Goal: Information Seeking & Learning: Learn about a topic

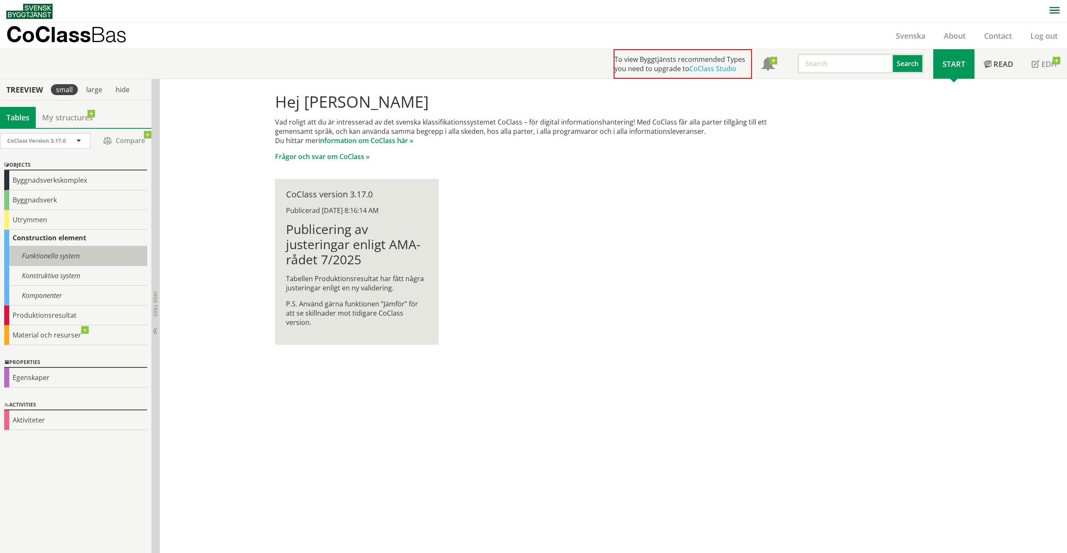
click at [21, 255] on div "Funktionella system" at bounding box center [75, 256] width 143 height 20
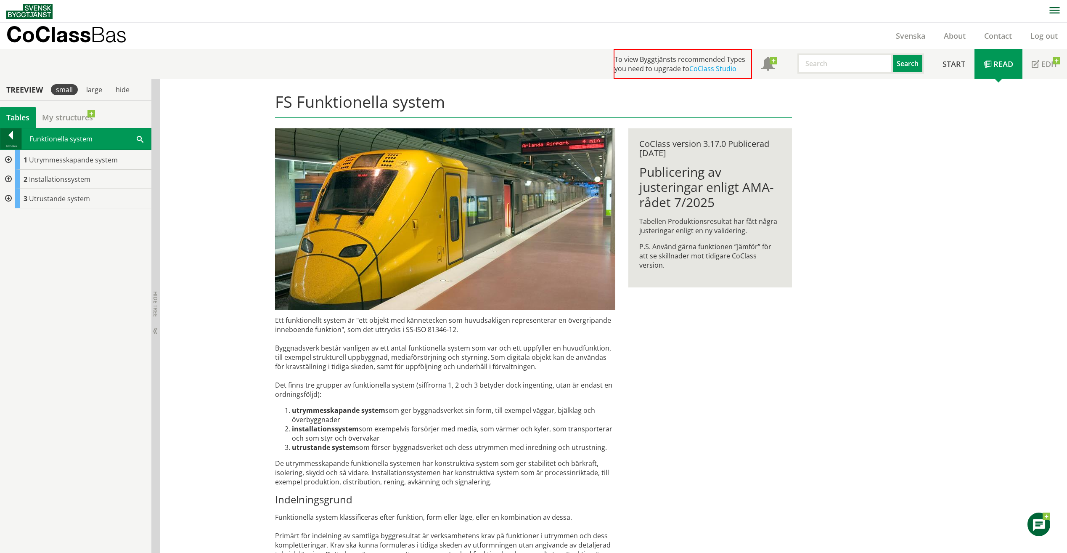
click at [8, 133] on div at bounding box center [10, 137] width 21 height 12
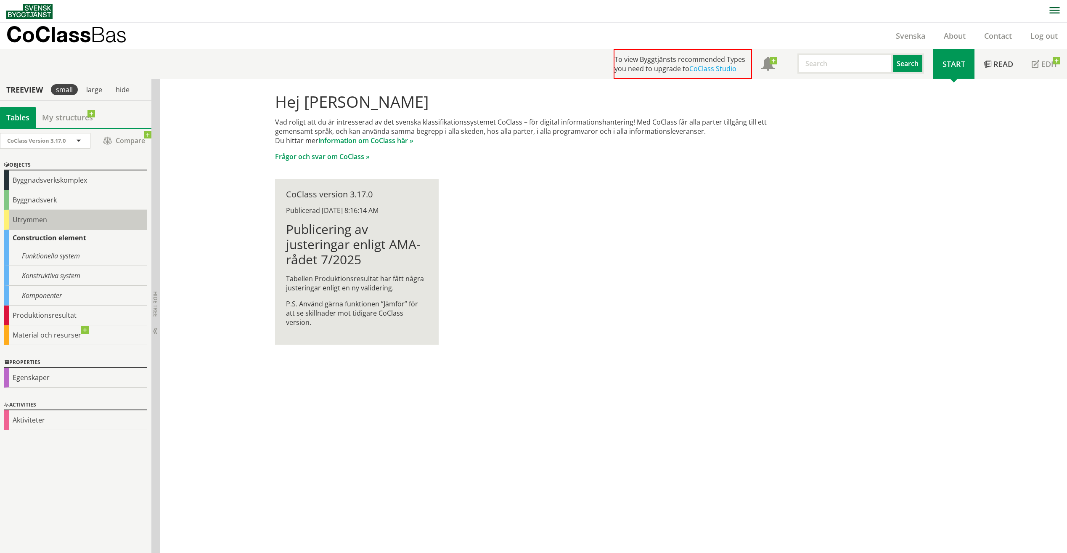
click at [37, 220] on div "Utrymmen" at bounding box center [75, 220] width 143 height 20
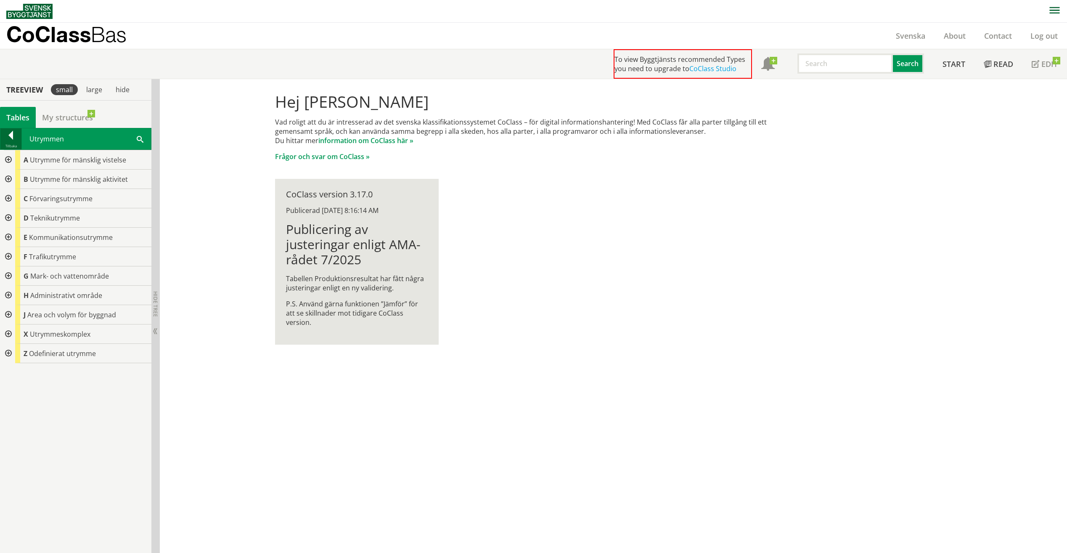
click at [19, 140] on div at bounding box center [10, 137] width 21 height 12
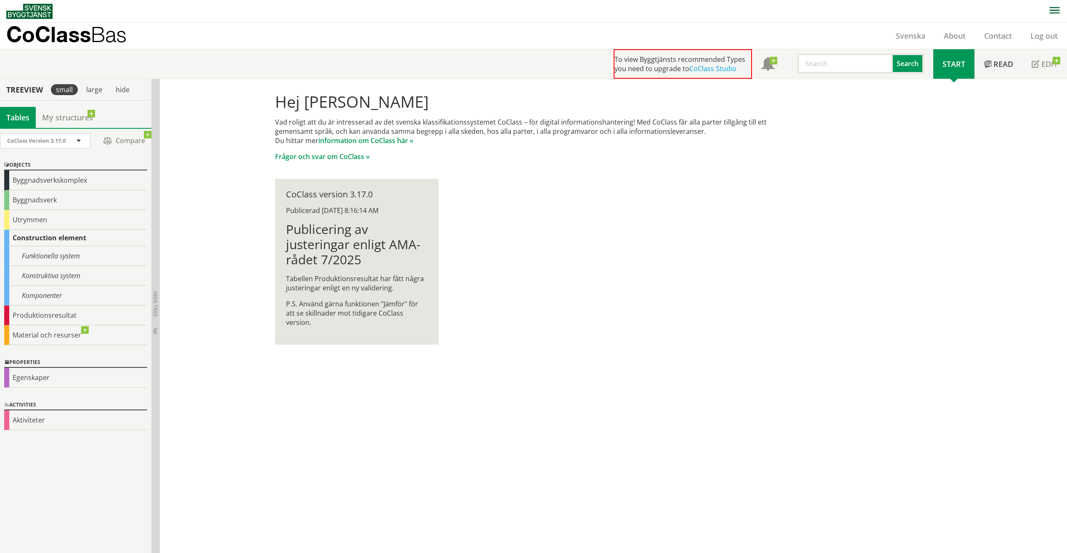
click at [66, 234] on div "Construction element" at bounding box center [75, 238] width 143 height 16
click at [61, 254] on div "Funktionella system" at bounding box center [75, 256] width 143 height 20
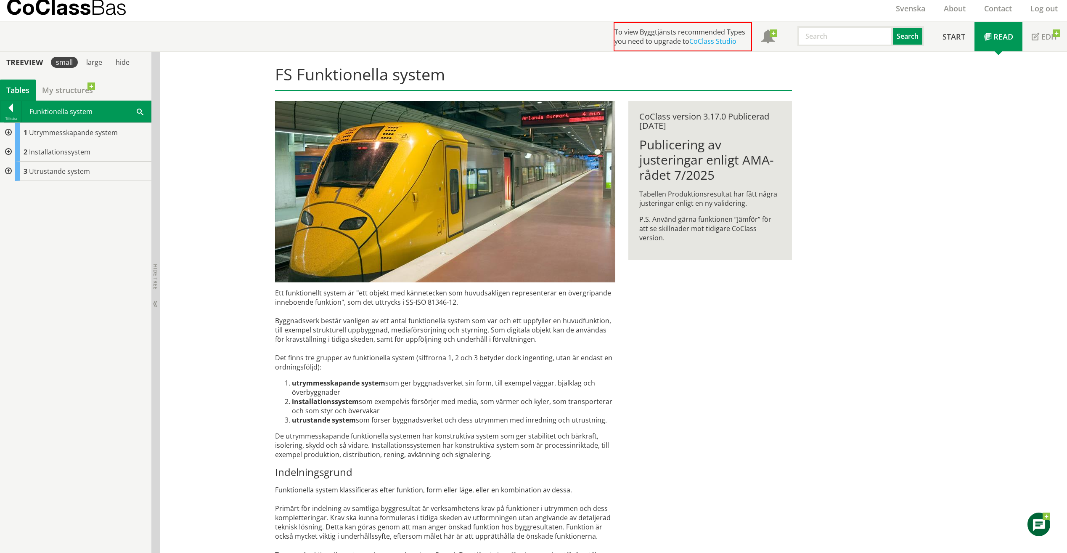
scroll to position [42, 0]
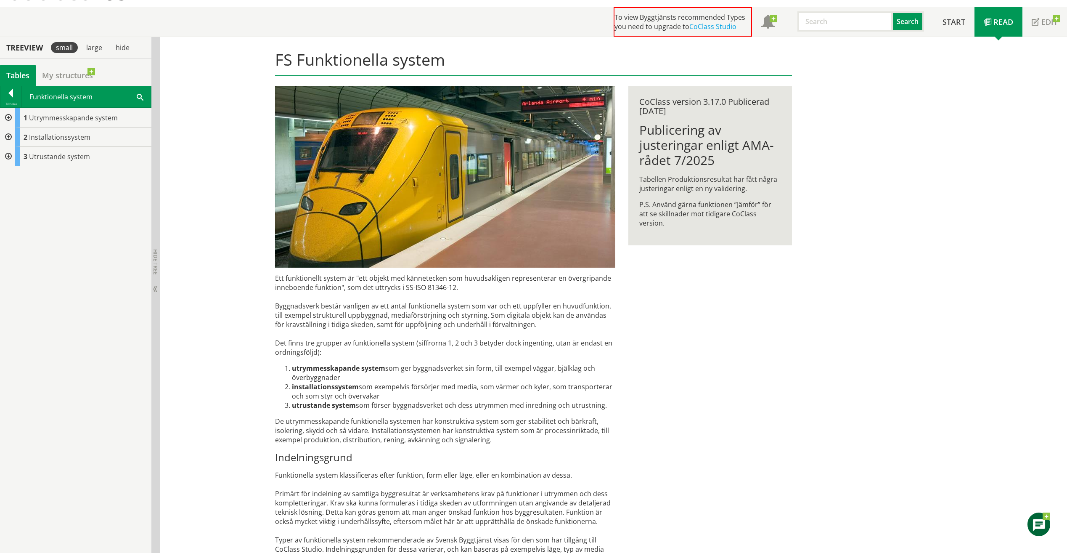
click at [399, 439] on div "Ett funktionellt system är "ett objekt med kännetecken som huvudsakligen repres…" at bounding box center [445, 467] width 340 height 388
click at [59, 118] on span "Utrymmesskapande system" at bounding box center [73, 117] width 89 height 9
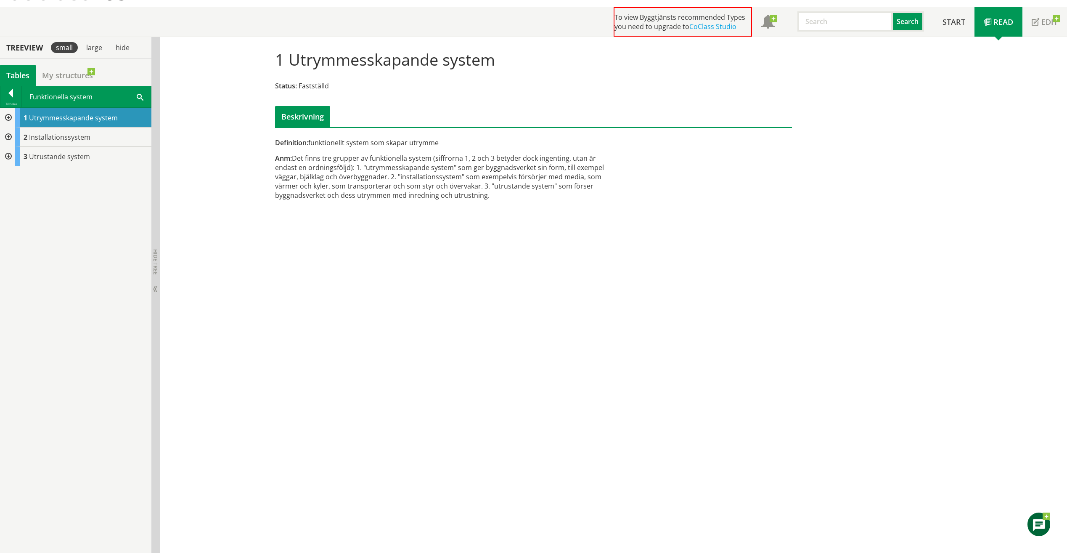
click at [11, 117] on div at bounding box center [7, 117] width 15 height 19
click at [13, 193] on div at bounding box center [14, 194] width 15 height 19
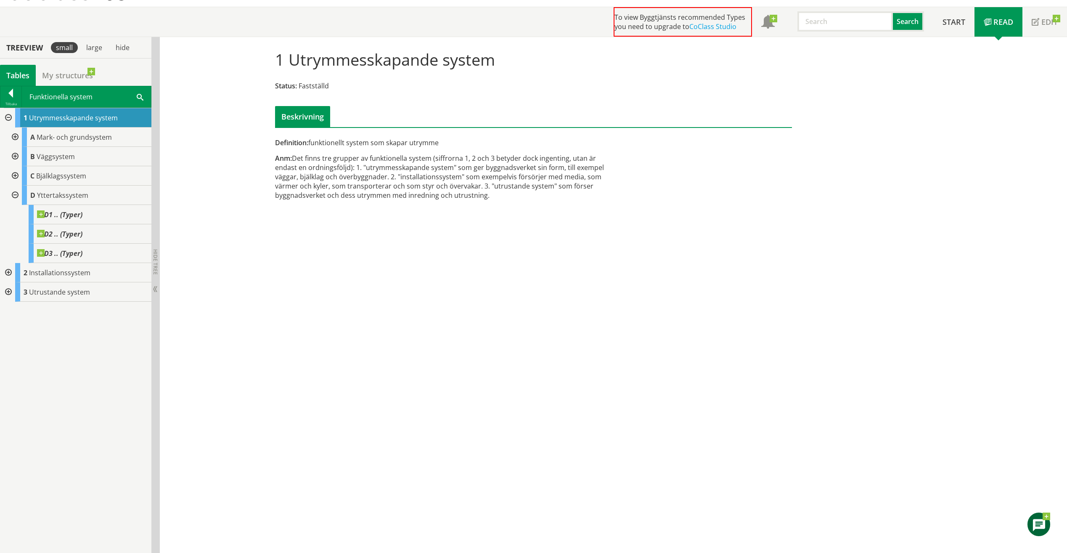
click at [15, 194] on div at bounding box center [14, 194] width 15 height 19
click at [7, 215] on div at bounding box center [7, 214] width 15 height 19
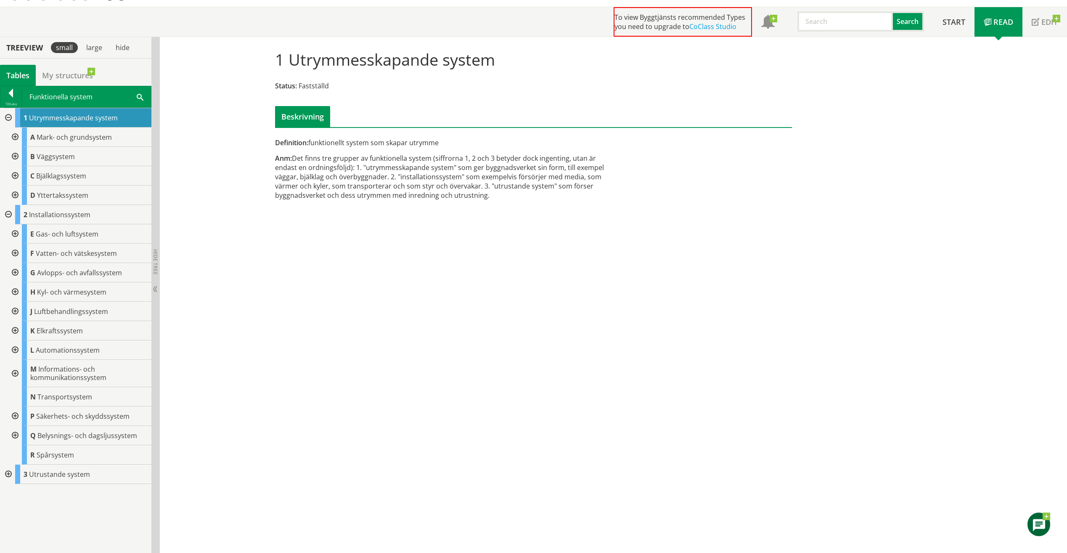
click at [11, 474] on div at bounding box center [7, 473] width 15 height 19
click at [17, 513] on div at bounding box center [14, 512] width 15 height 19
